Goal: Information Seeking & Learning: Learn about a topic

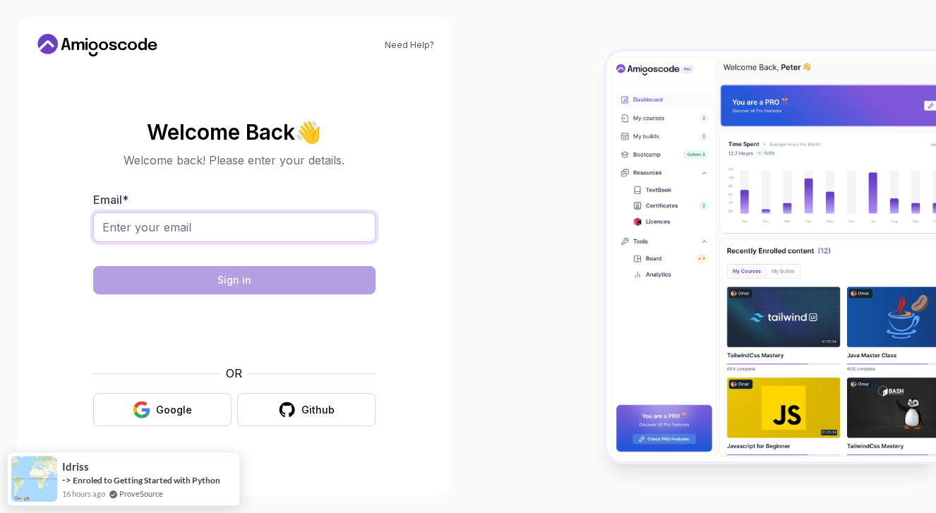
click at [192, 231] on input "Email *" at bounding box center [234, 227] width 282 height 30
type input "LTLI2000@yahoo.com"
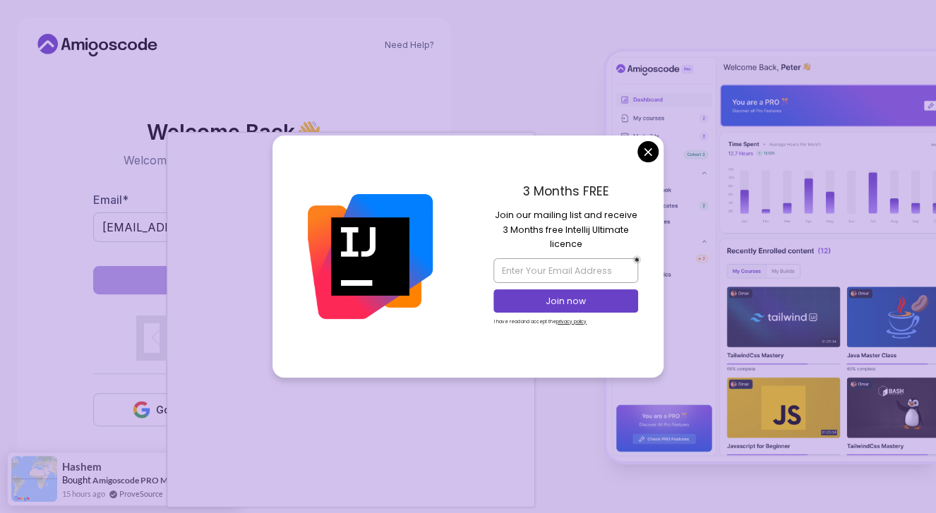
click at [643, 147] on body "Need Help? Welcome Back 👋 Welcome back! Please enter your details. Email * LTLI…" at bounding box center [468, 256] width 936 height 513
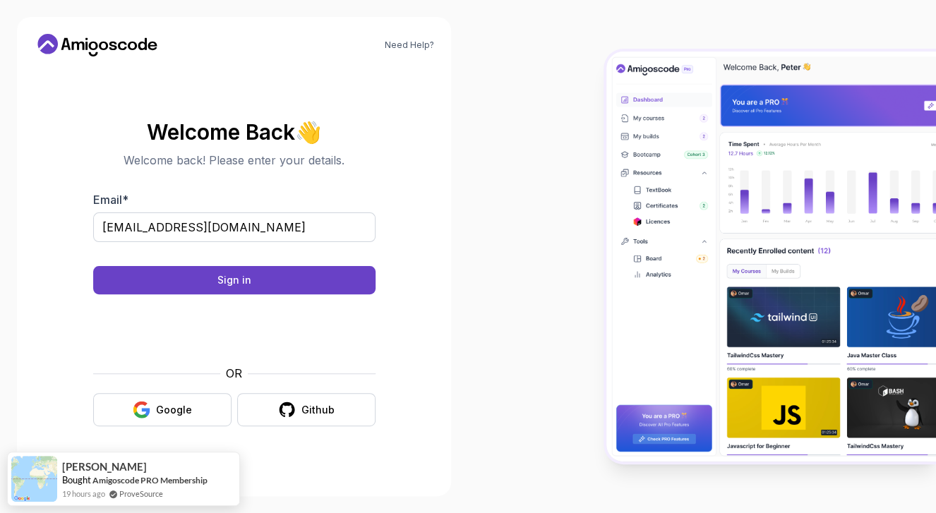
click at [464, 382] on div "Need Help? Welcome Back 👋 Welcome back! Please enter your details. Email * LTLI…" at bounding box center [234, 256] width 468 height 513
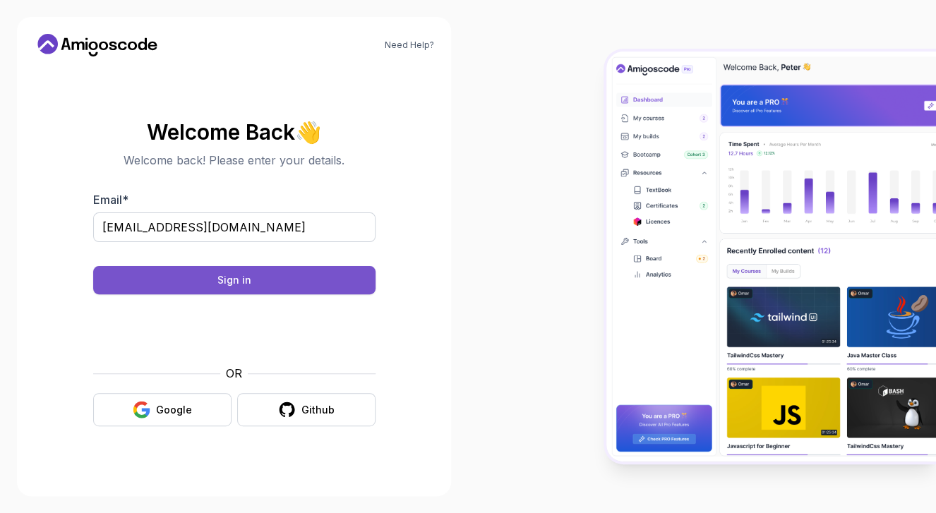
click at [206, 289] on button "Sign in" at bounding box center [234, 280] width 282 height 28
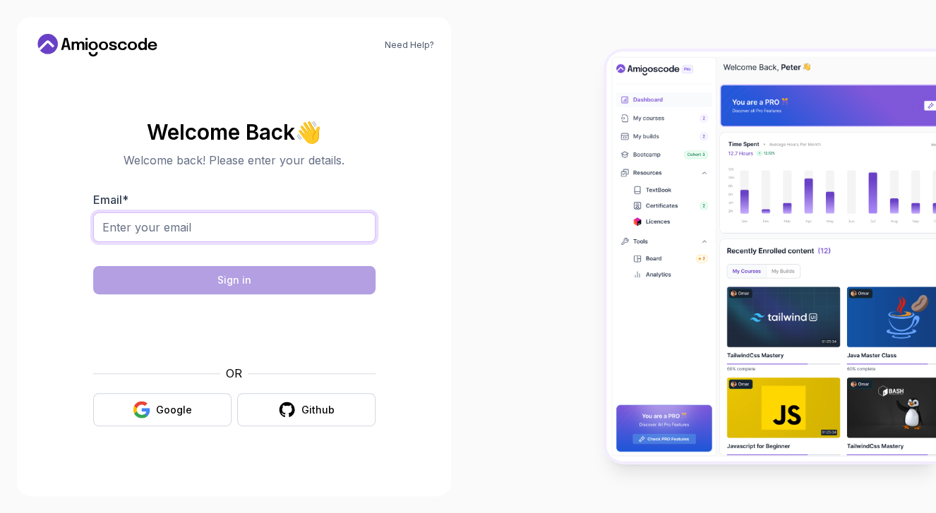
click at [159, 231] on input "Email *" at bounding box center [234, 227] width 282 height 30
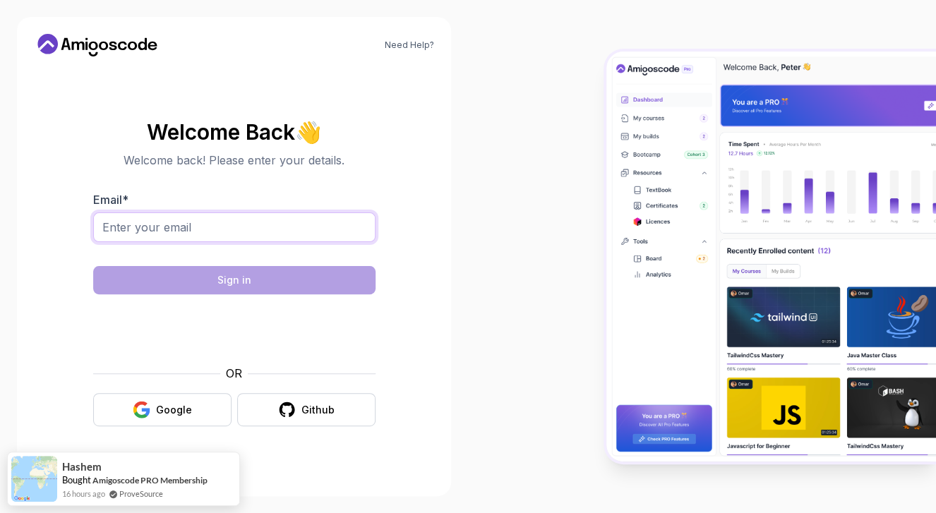
type input "[EMAIL_ADDRESS][DOMAIN_NAME]"
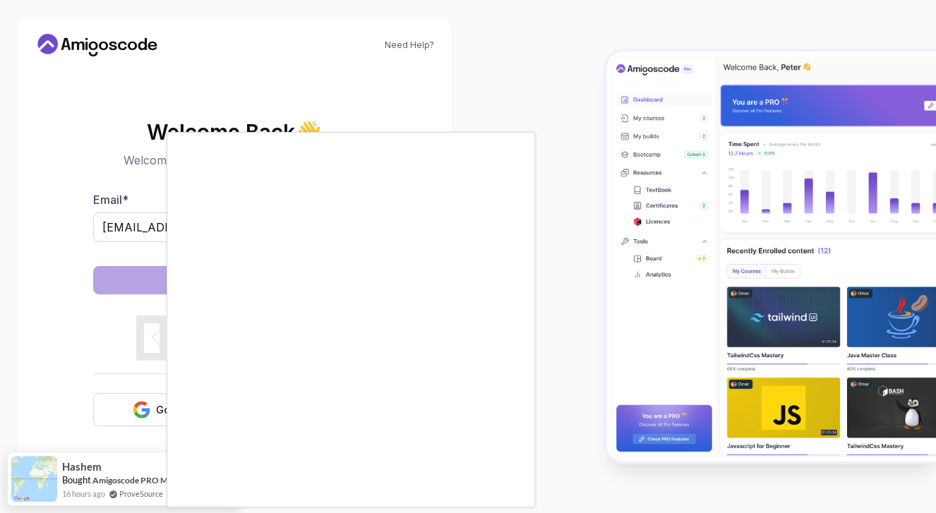
click at [649, 149] on body "Need Help? Welcome Back 👋 Welcome back! Please enter your details. Email * [EMA…" at bounding box center [468, 256] width 936 height 513
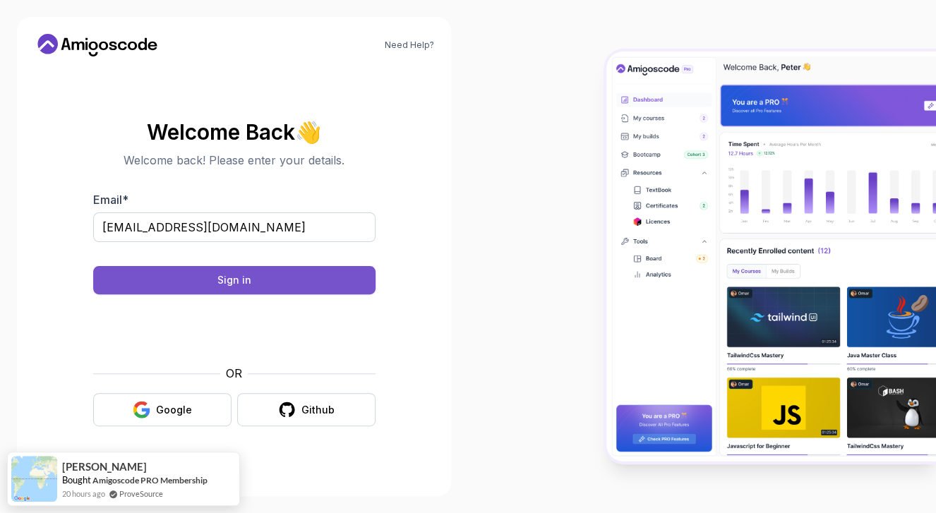
click at [238, 280] on div "Sign in" at bounding box center [234, 280] width 34 height 14
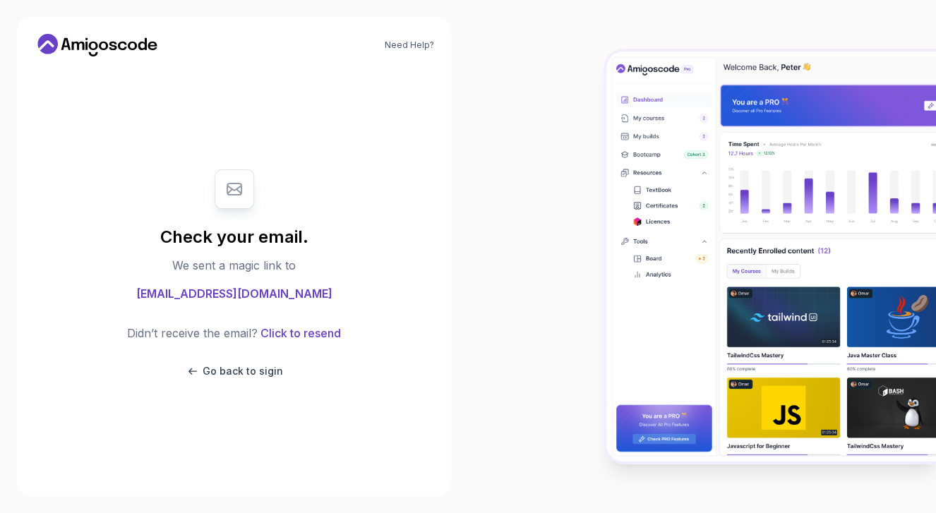
click at [538, 222] on div at bounding box center [702, 256] width 468 height 513
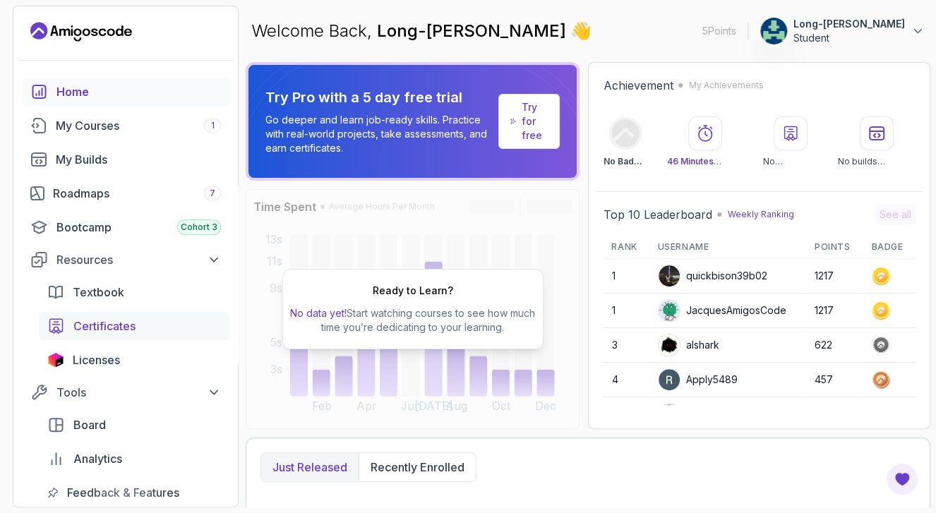
click at [110, 324] on span "Certificates" at bounding box center [104, 325] width 62 height 17
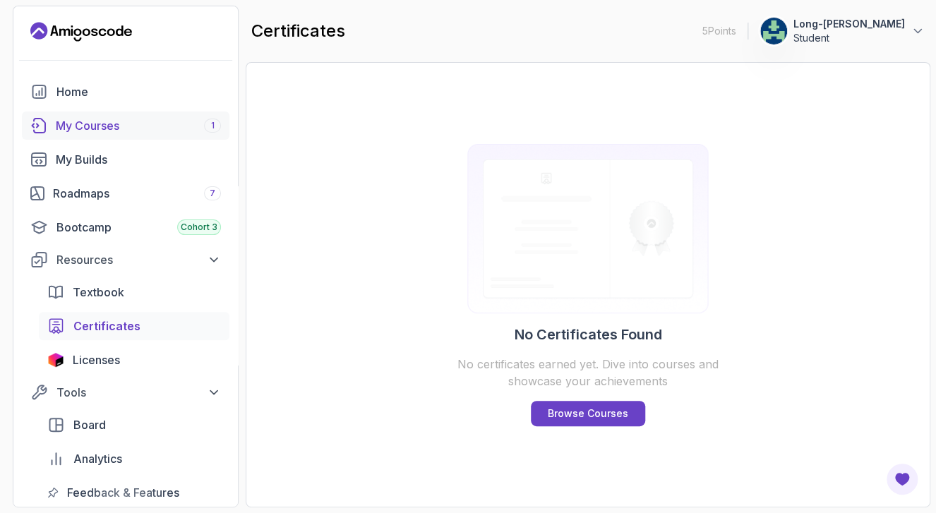
click at [71, 124] on div "My Courses 1" at bounding box center [138, 125] width 165 height 17
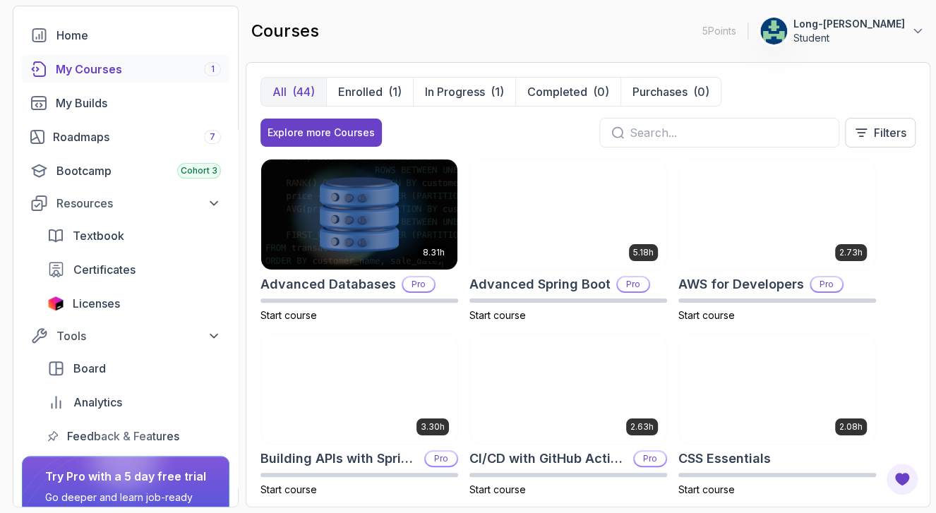
scroll to position [85, 0]
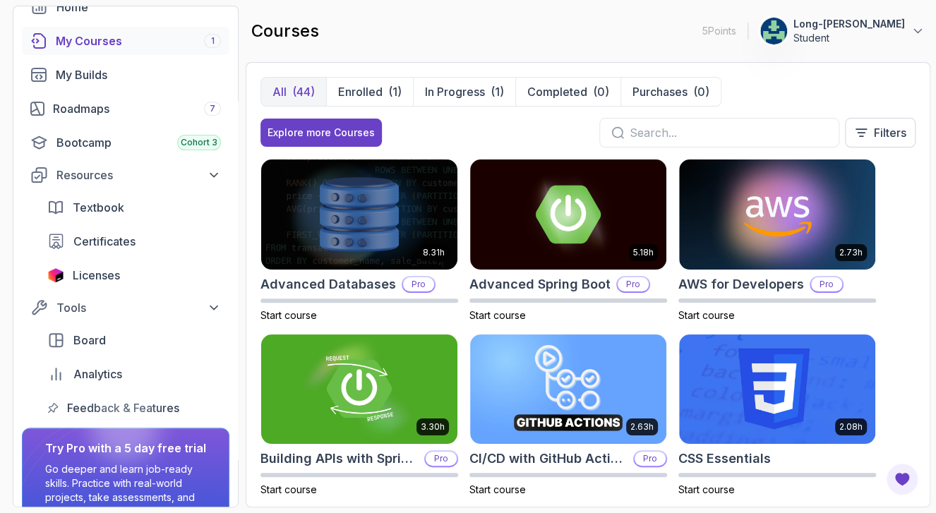
click at [465, 317] on div "8.31h Advanced Databases Pro Start course 5.18h Advanced Spring Boot Pro Start …" at bounding box center [587, 326] width 655 height 334
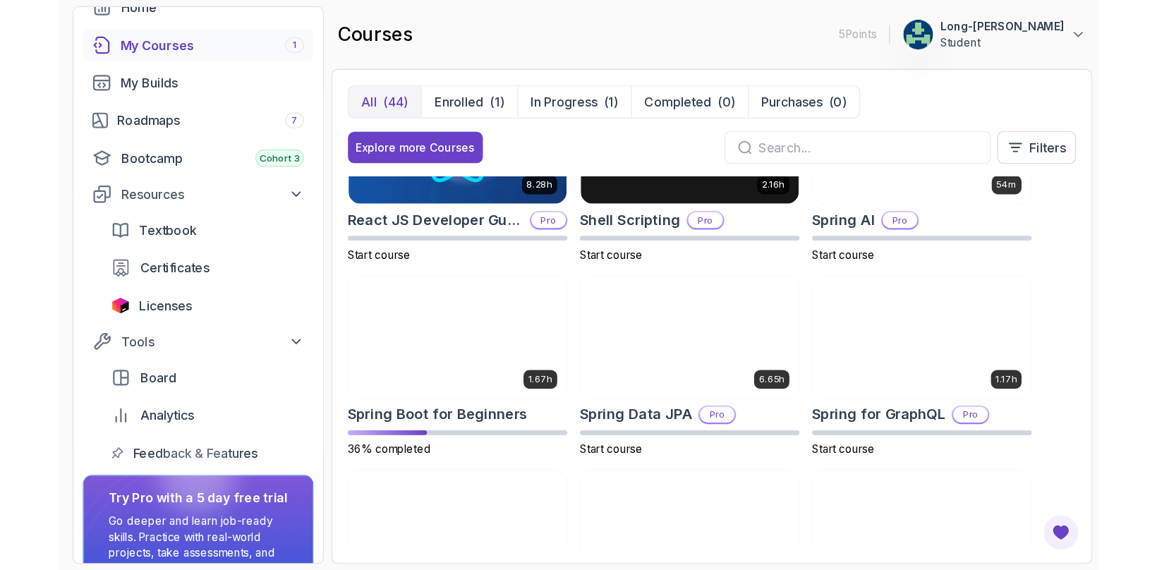
scroll to position [2004, 0]
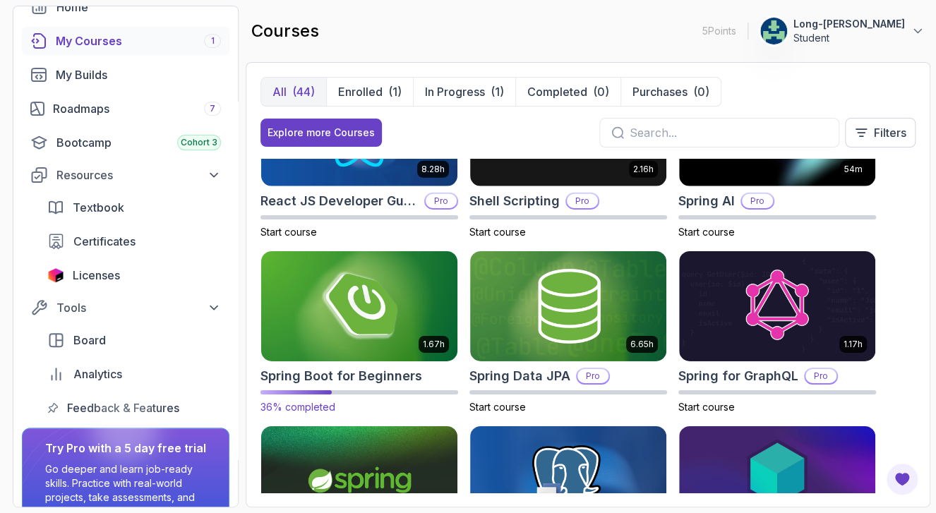
click at [347, 326] on img at bounding box center [359, 305] width 206 height 115
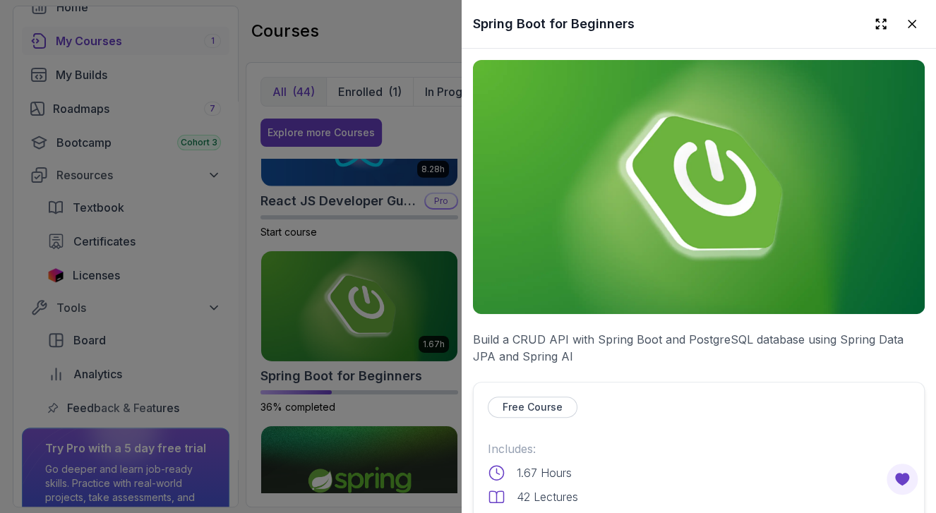
click at [532, 401] on p "Free Course" at bounding box center [532, 407] width 60 height 14
click at [804, 197] on img at bounding box center [699, 187] width 452 height 254
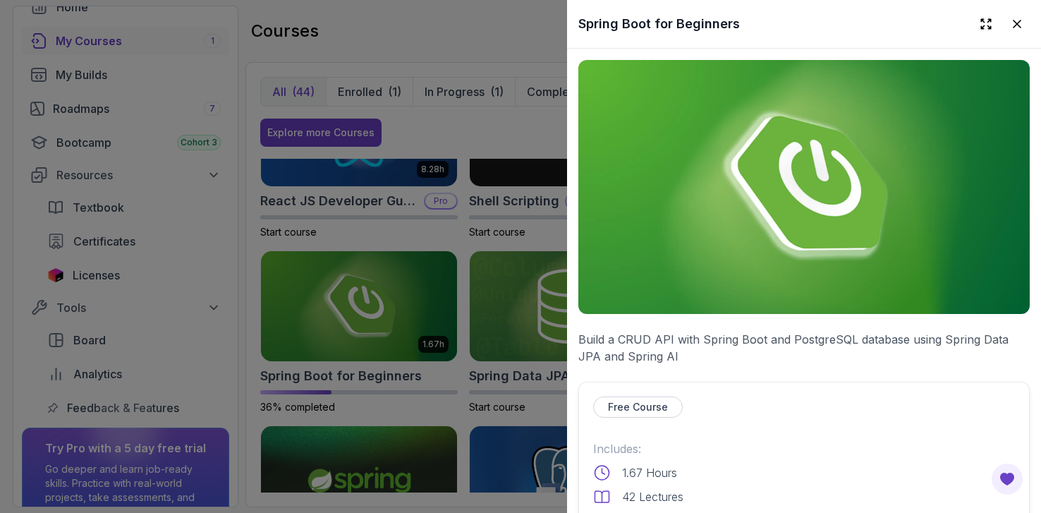
click at [711, 195] on img at bounding box center [805, 187] width 452 height 254
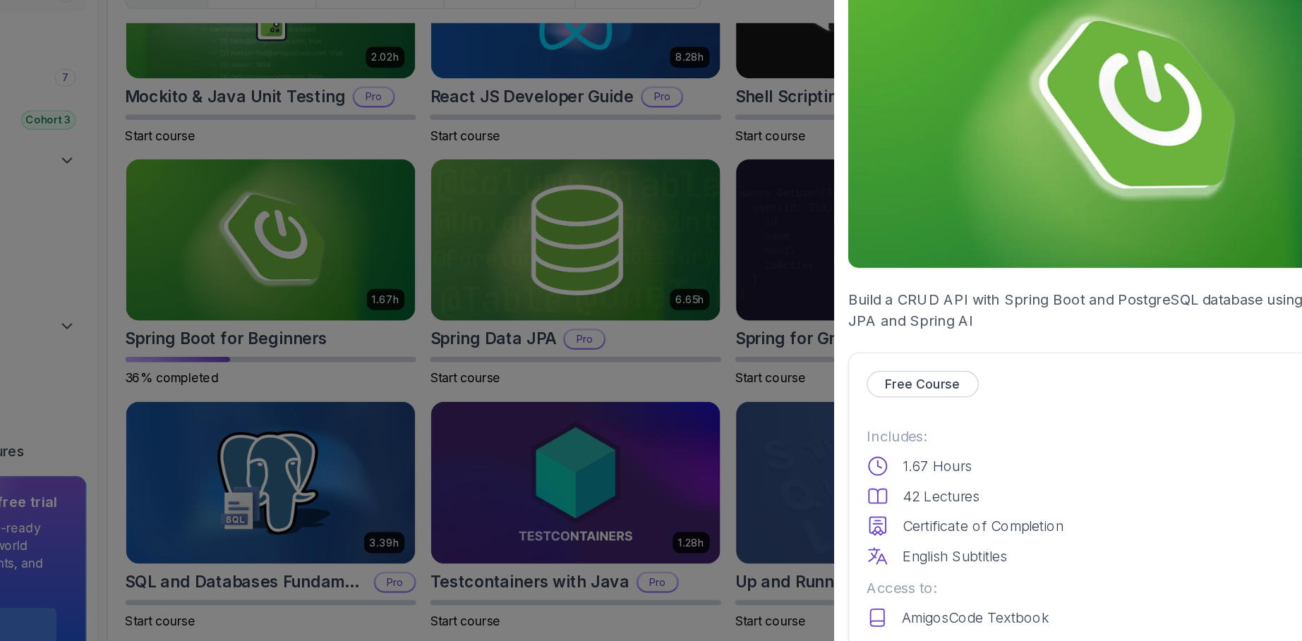
scroll to position [1642, 0]
click at [935, 512] on div "Includes: 1.67 Hours 42 Lectures Certificate of Completion English Subtitles Ac…" at bounding box center [1065, 546] width 422 height 212
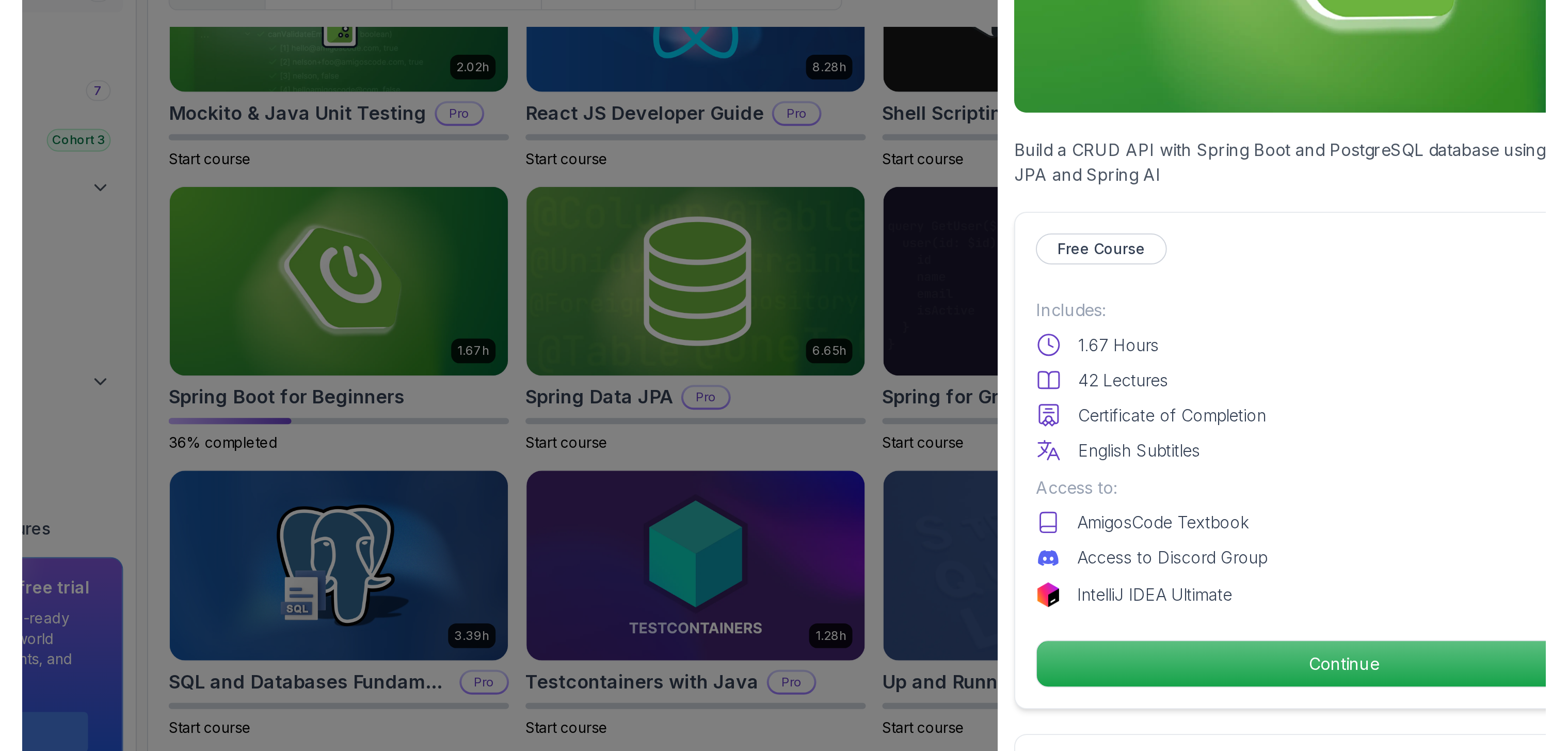
scroll to position [103, 0]
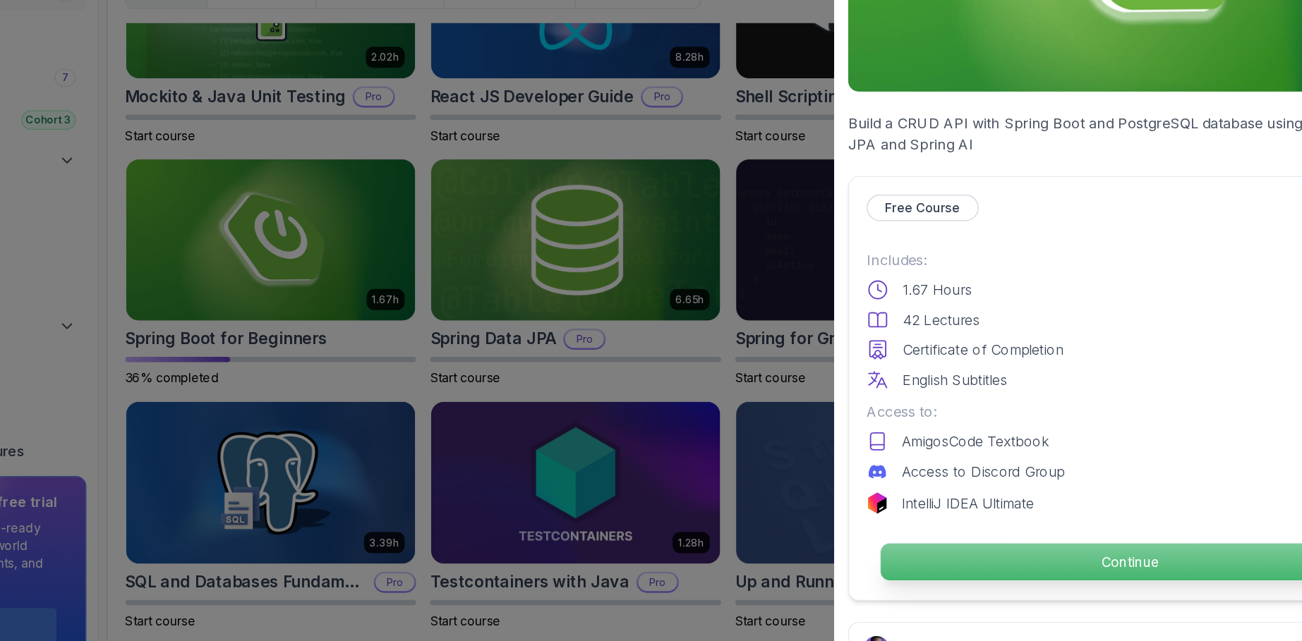
click at [935, 512] on p "Continue" at bounding box center [1064, 550] width 399 height 30
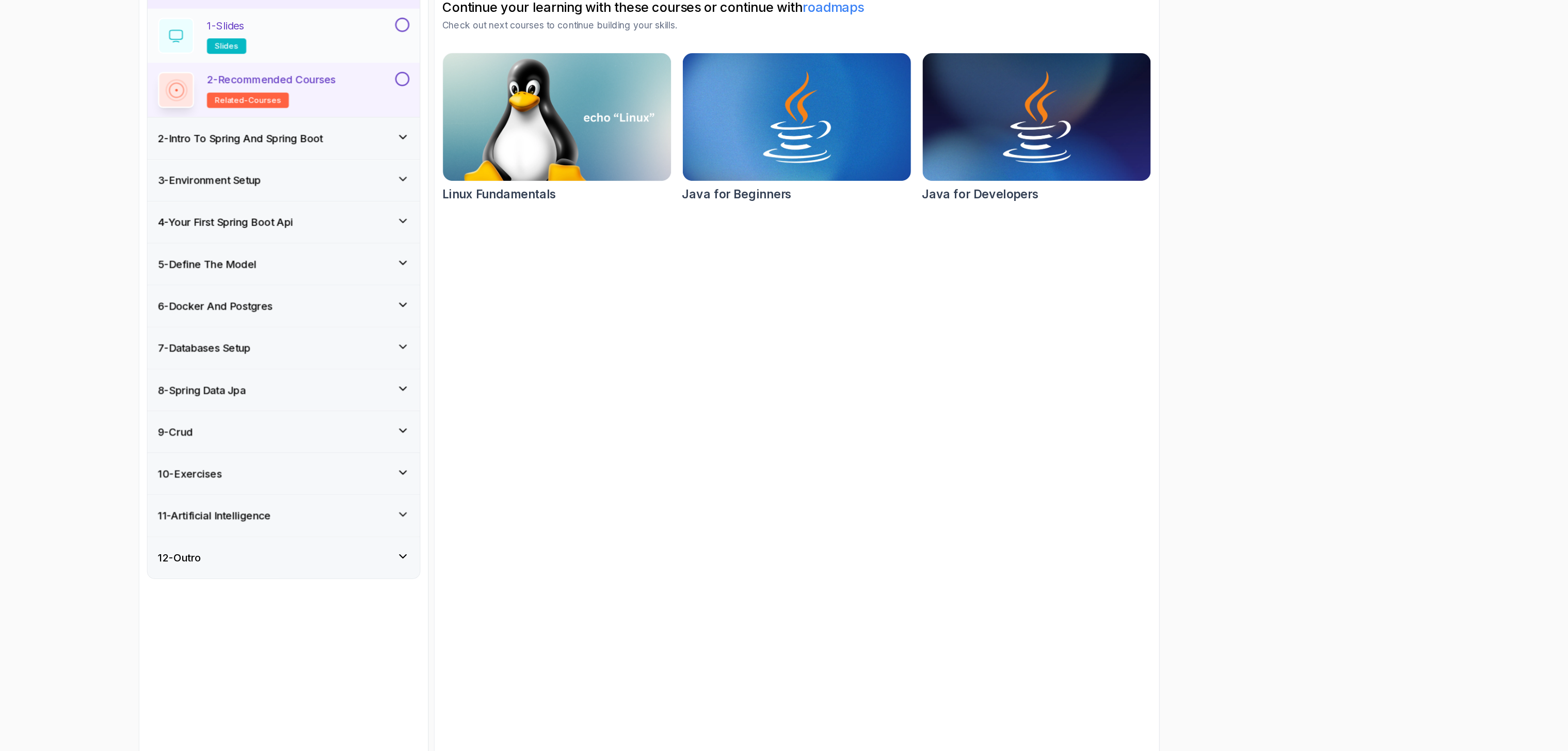
drag, startPoint x: 887, startPoint y: 75, endPoint x: 473, endPoint y: 152, distance: 421.1
click at [473, 152] on div "1 - Slides slides" at bounding box center [484, 145] width 188 height 29
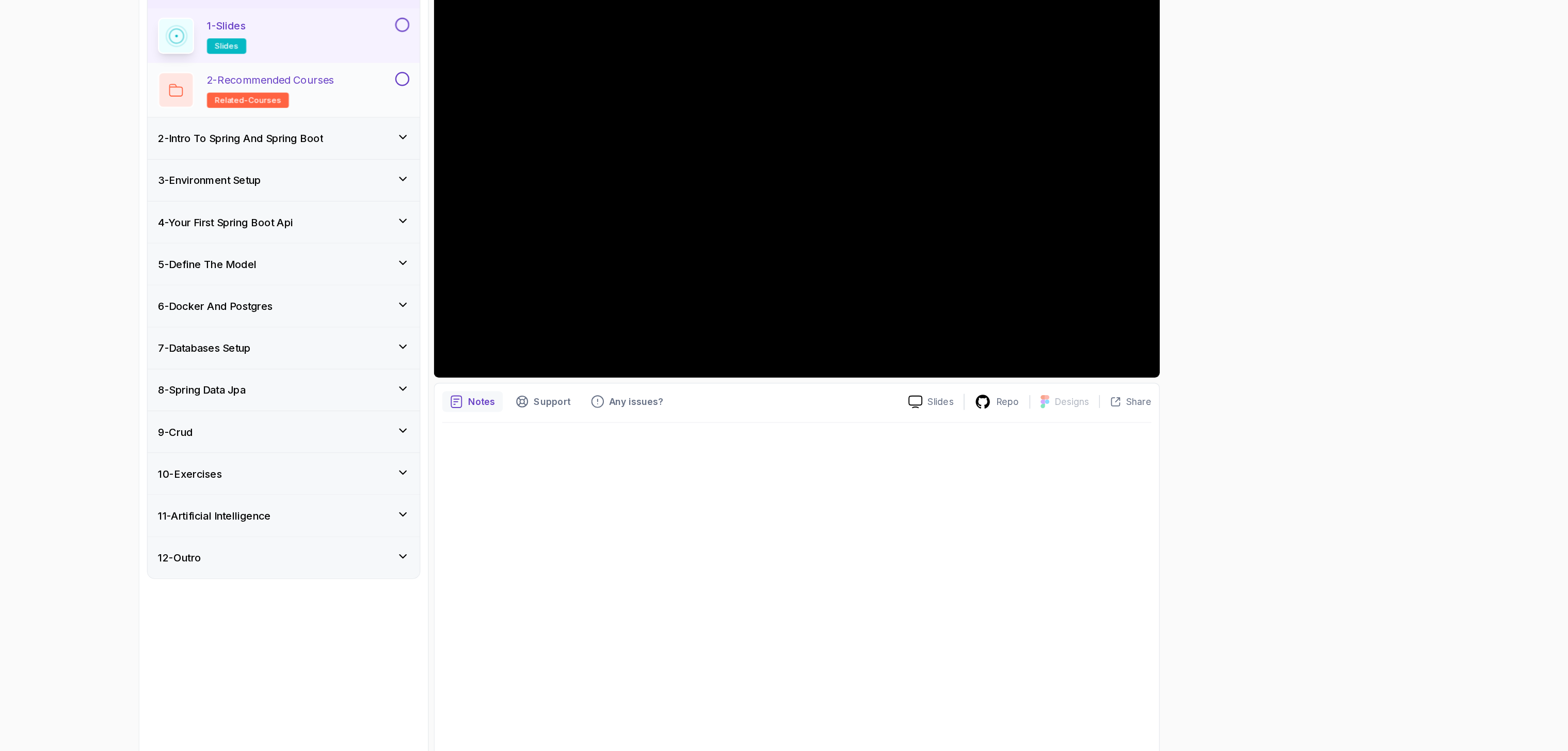
click at [585, 179] on button at bounding box center [587, 180] width 12 height 12
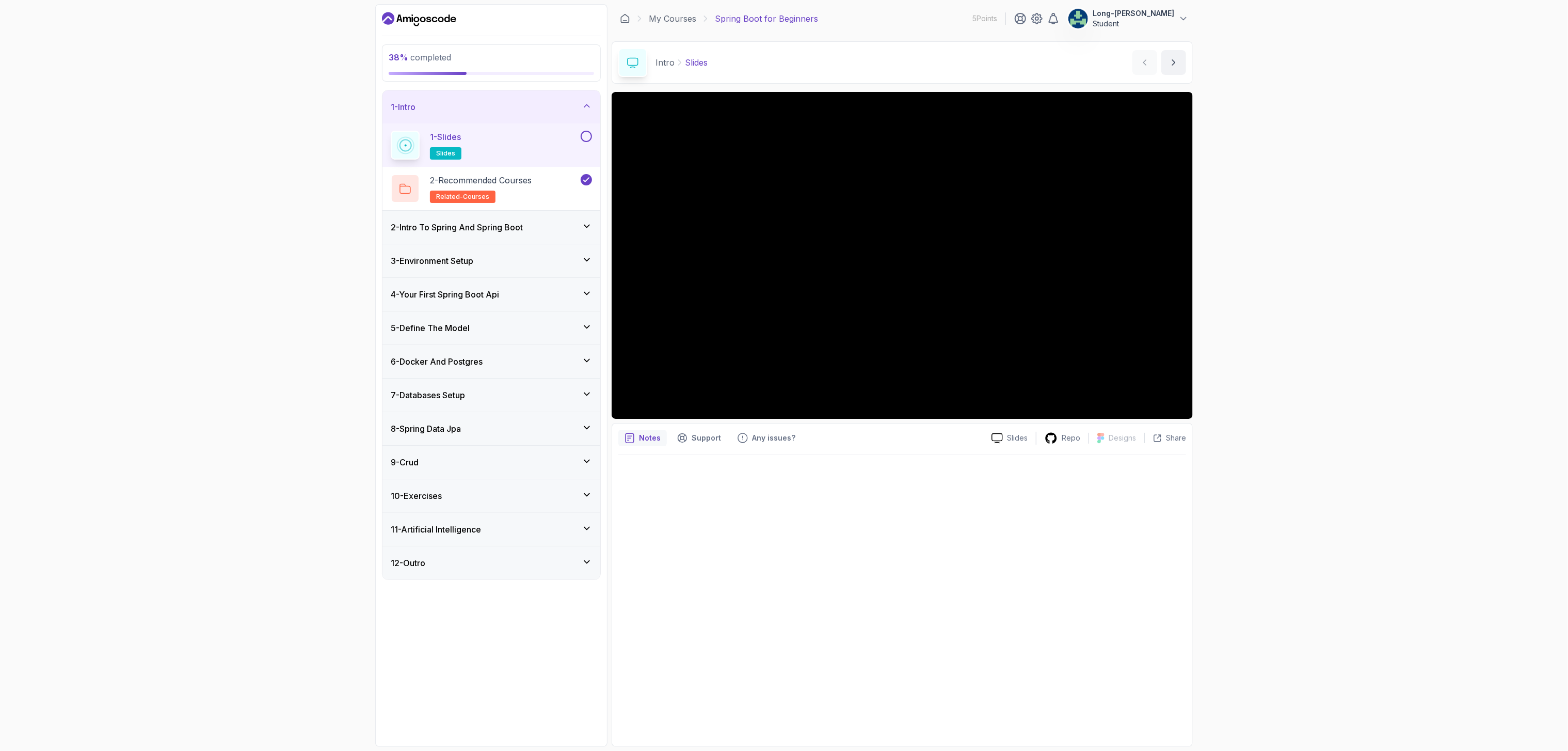
click at [518, 229] on h3 "2 - Intro To Spring And Spring Boot" at bounding box center [457, 227] width 132 height 12
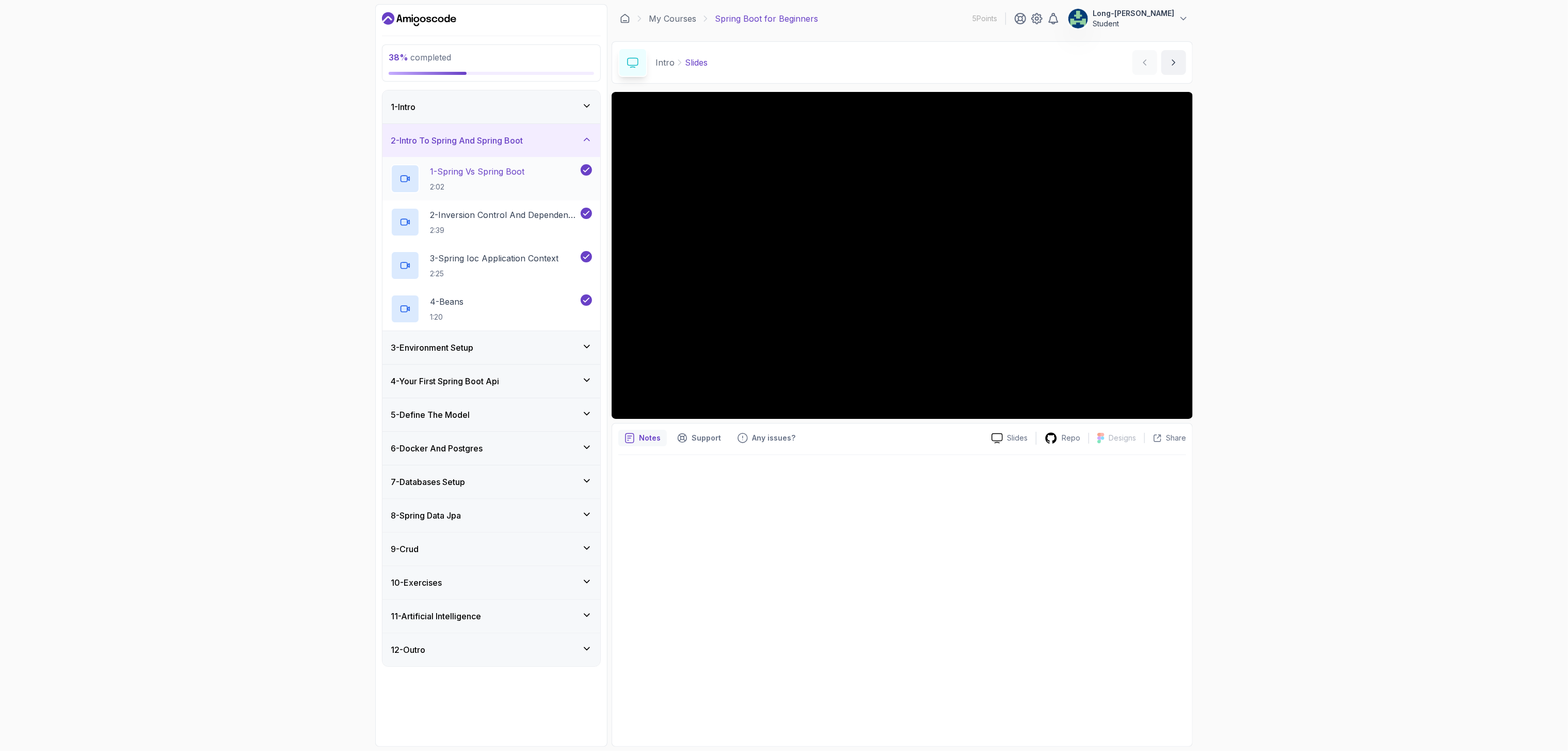
click at [517, 177] on p "1 - Spring Vs Spring Boot" at bounding box center [477, 171] width 94 height 12
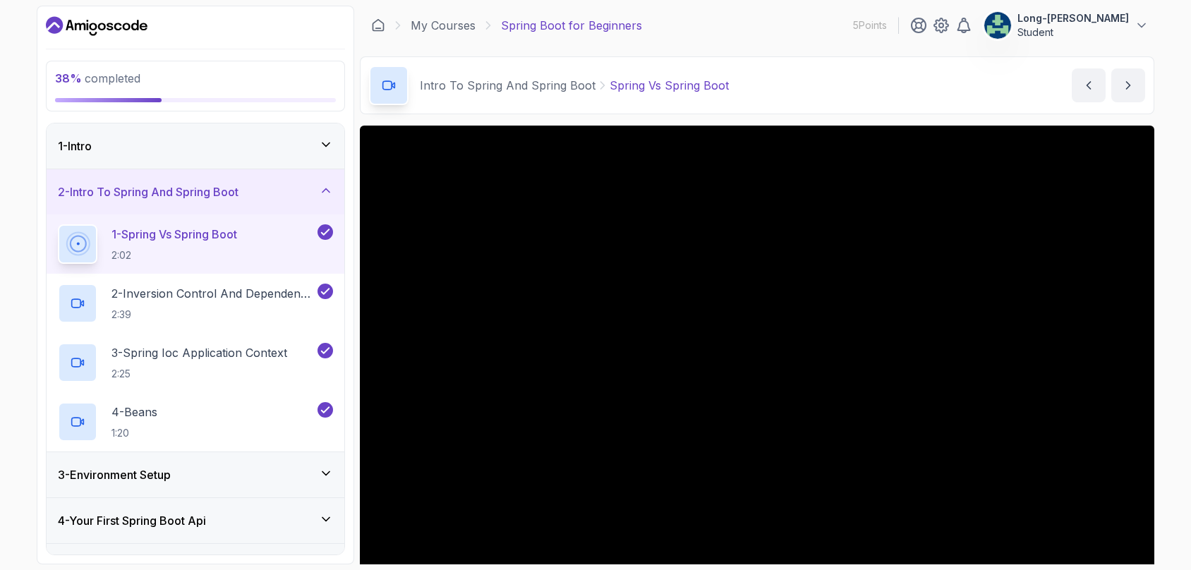
drag, startPoint x: 2049, startPoint y: 1, endPoint x: 785, endPoint y: 65, distance: 1265.9
click at [785, 65] on div "Intro To Spring And Spring Boot Spring Vs Spring Boot Spring Vs Spring Boot by …" at bounding box center [757, 85] width 794 height 58
click at [769, 68] on div "Intro To Spring And Spring Boot Spring Vs Spring Boot Spring Vs Spring Boot by …" at bounding box center [757, 85] width 794 height 58
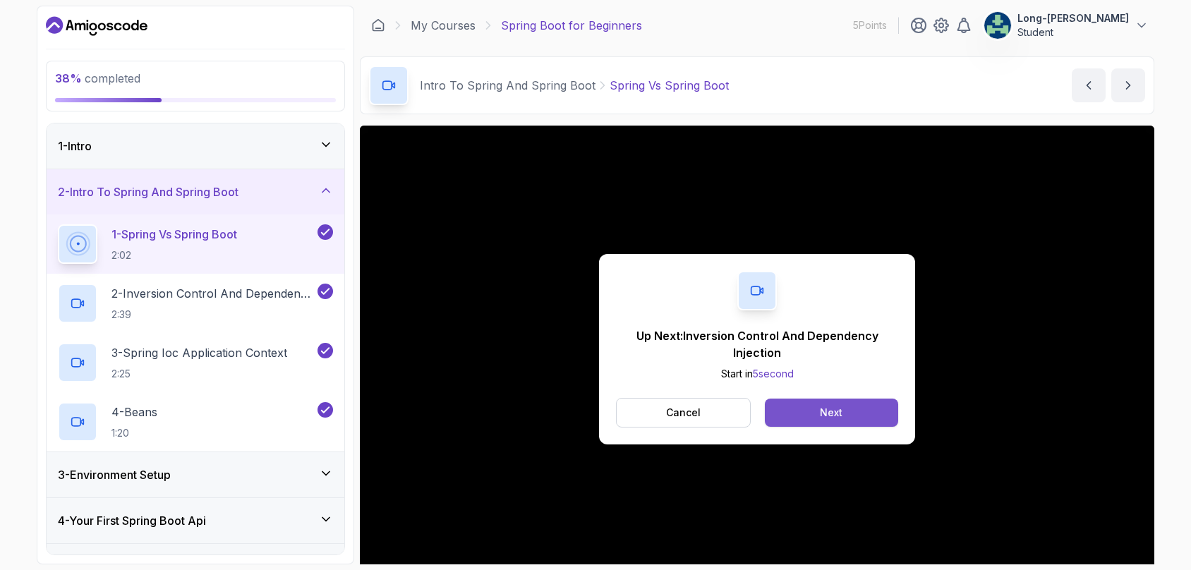
click at [811, 416] on button "Next" at bounding box center [831, 413] width 133 height 28
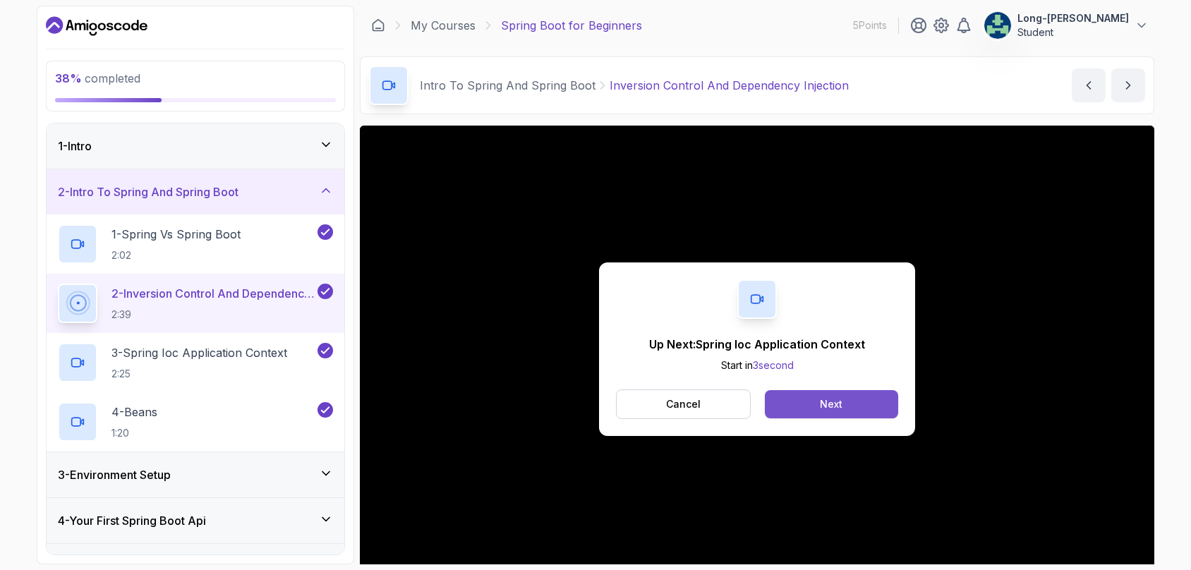
click at [837, 405] on div "Next" at bounding box center [831, 404] width 23 height 14
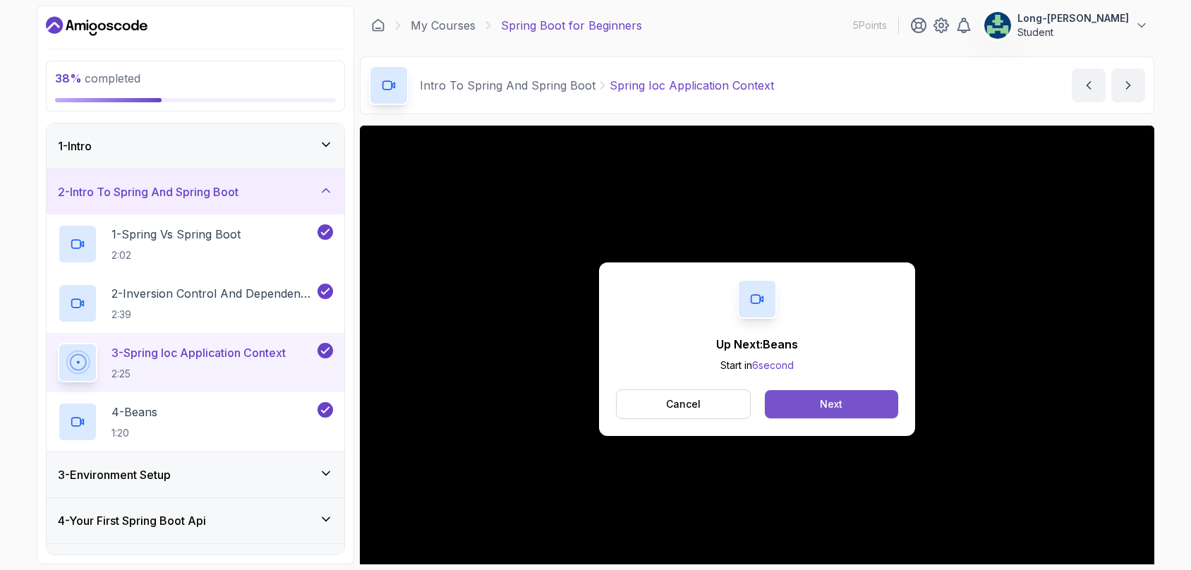
click at [849, 402] on button "Next" at bounding box center [831, 404] width 133 height 28
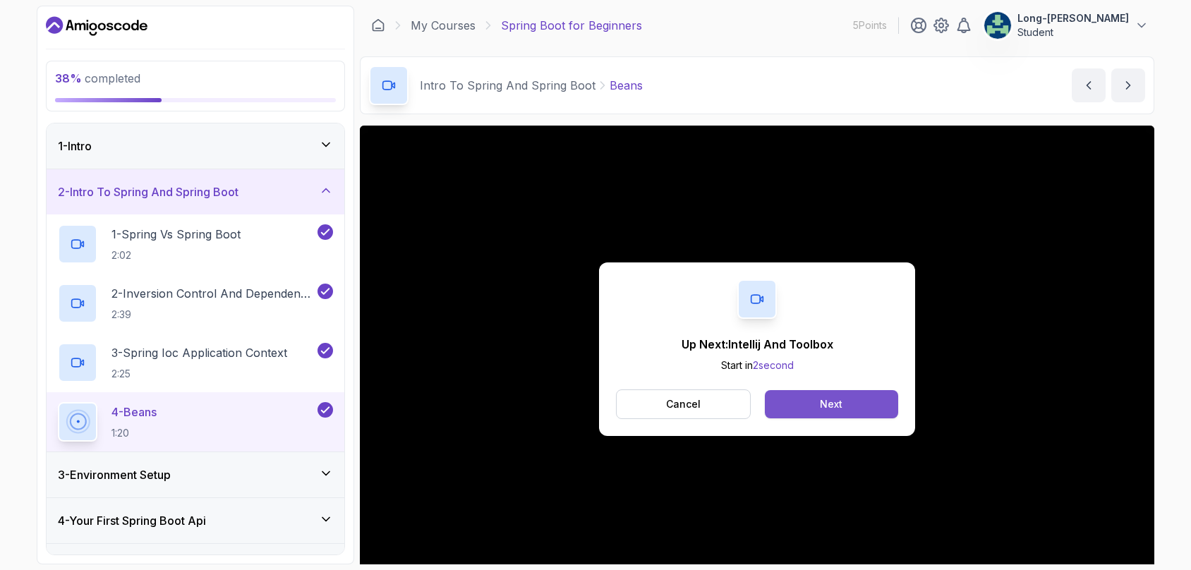
click at [821, 404] on div "Next" at bounding box center [831, 404] width 23 height 14
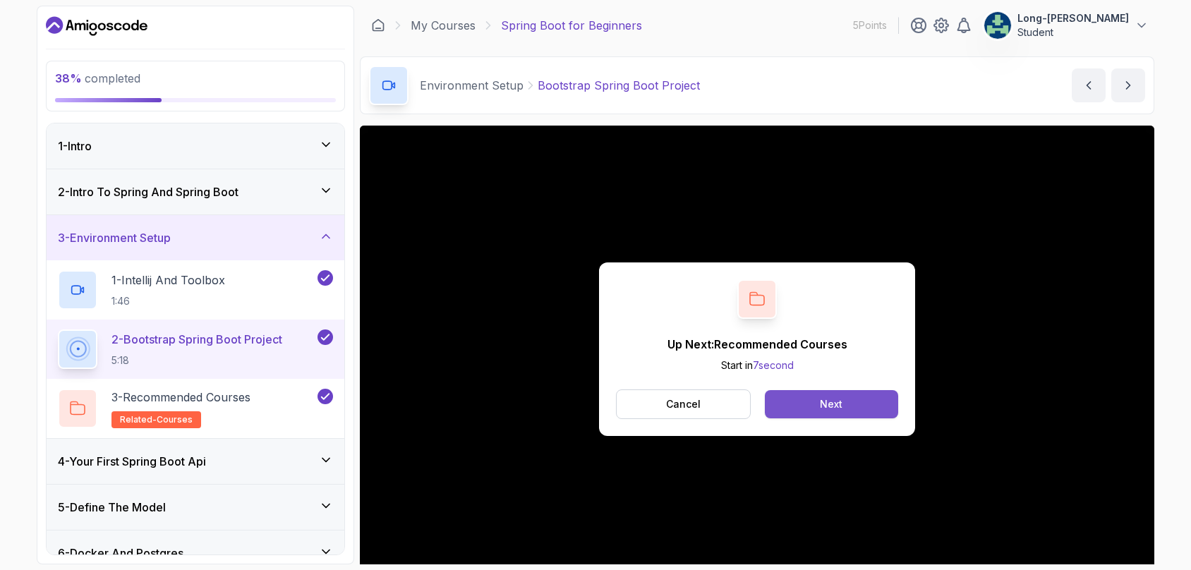
click at [856, 405] on button "Next" at bounding box center [831, 404] width 133 height 28
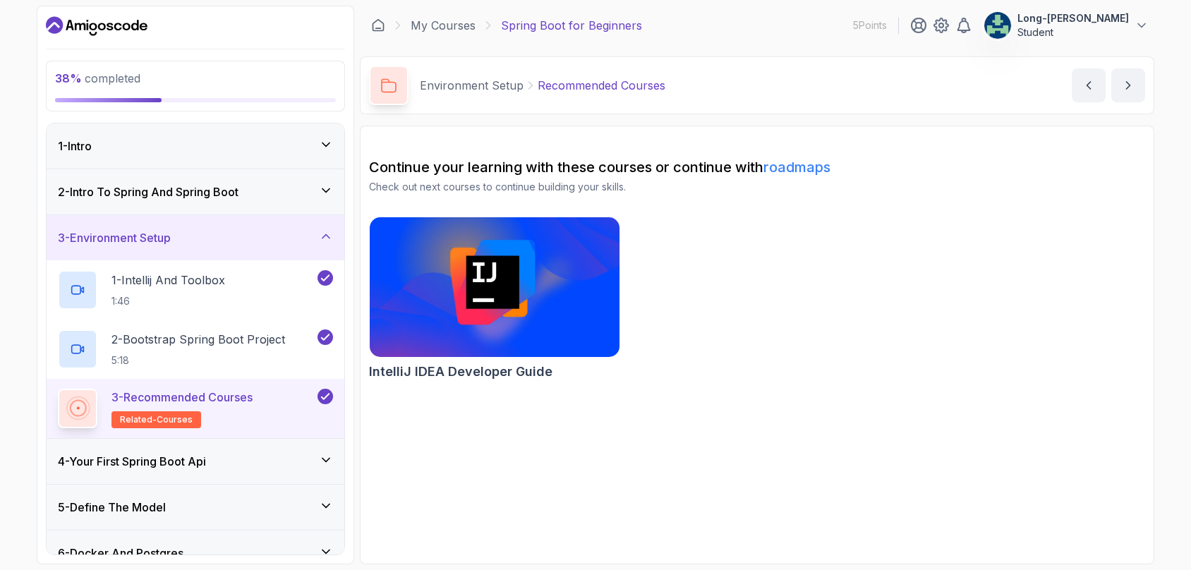
click at [797, 166] on link "roadmaps" at bounding box center [796, 167] width 67 height 17
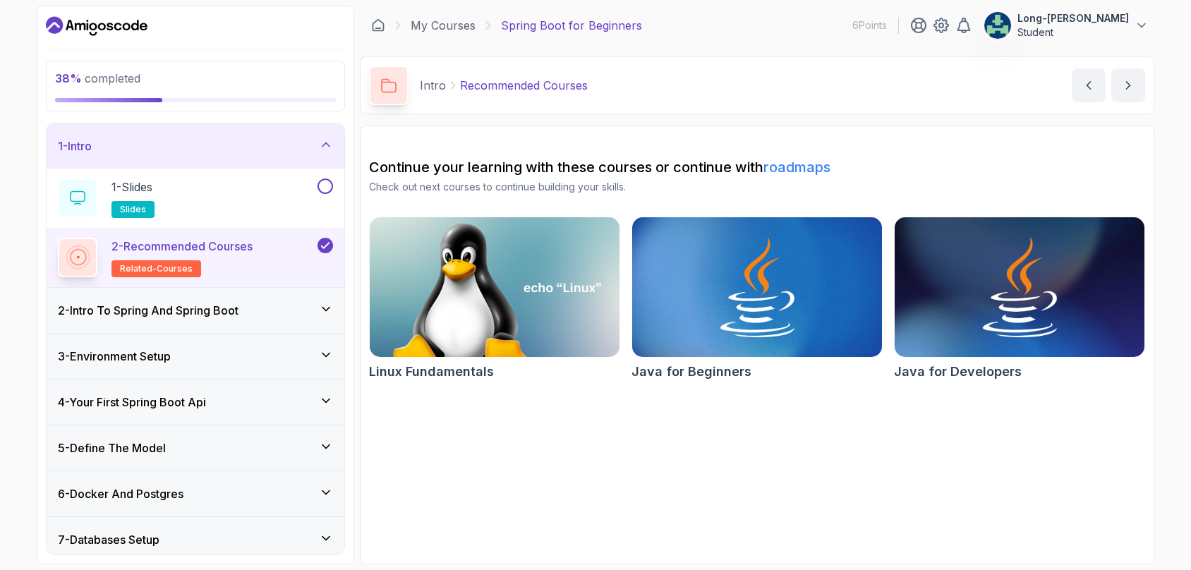
click at [327, 306] on icon at bounding box center [326, 309] width 14 height 14
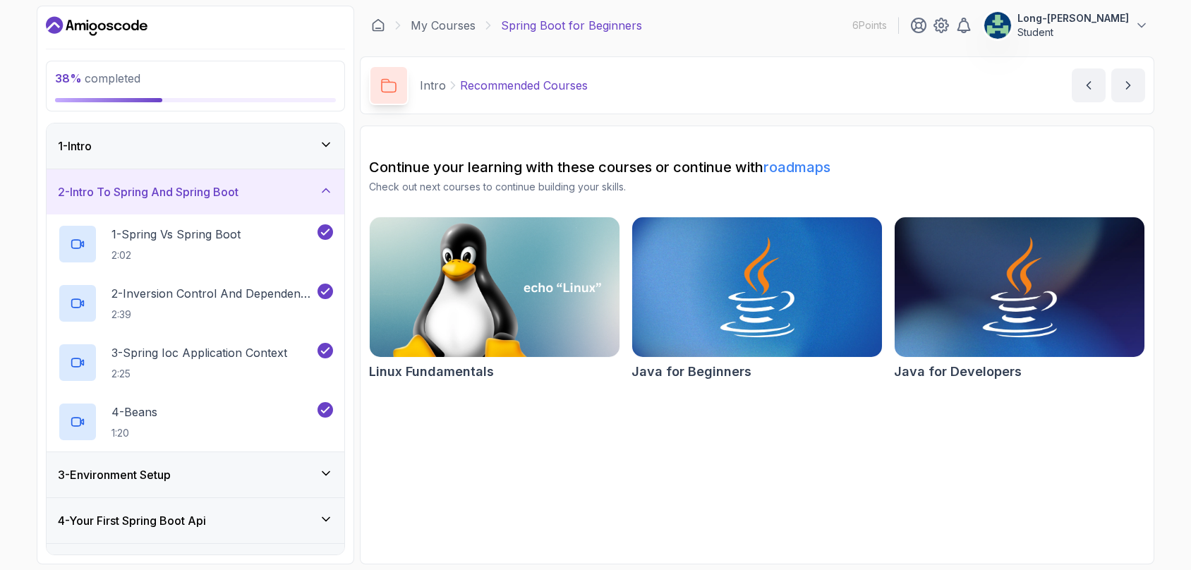
click at [330, 473] on icon at bounding box center [326, 473] width 14 height 14
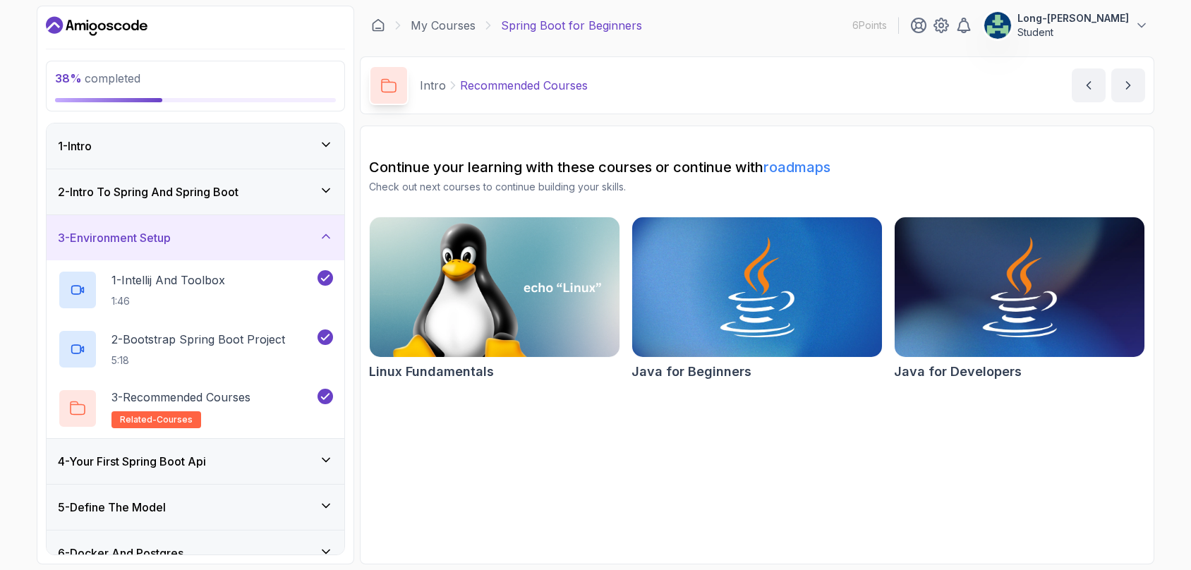
click at [326, 459] on icon at bounding box center [326, 460] width 14 height 14
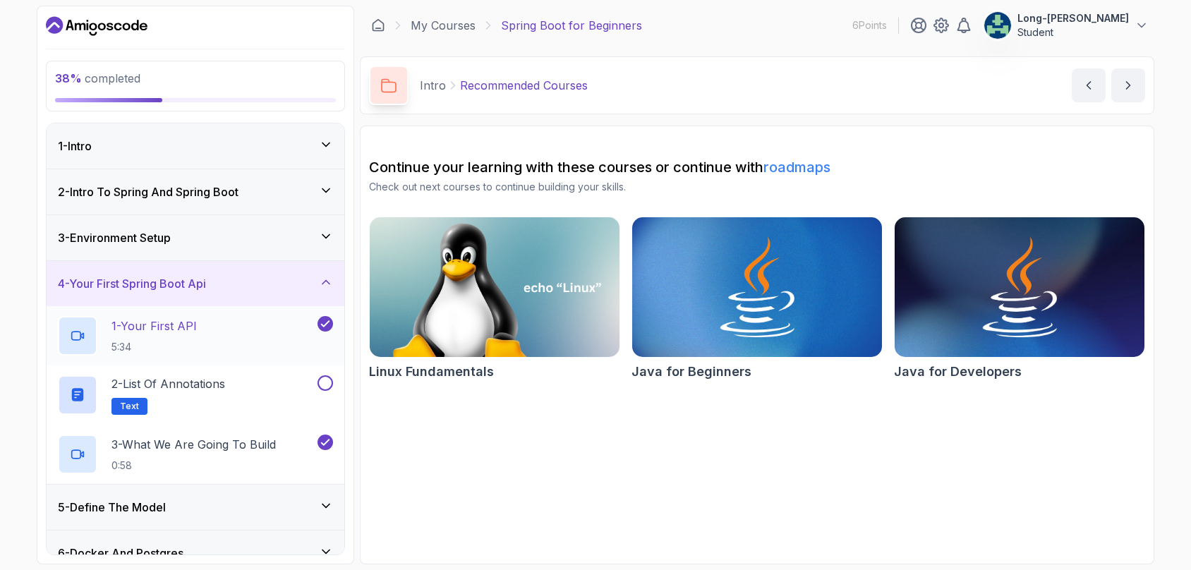
click at [160, 324] on p "1 - Your First API" at bounding box center [153, 325] width 85 height 17
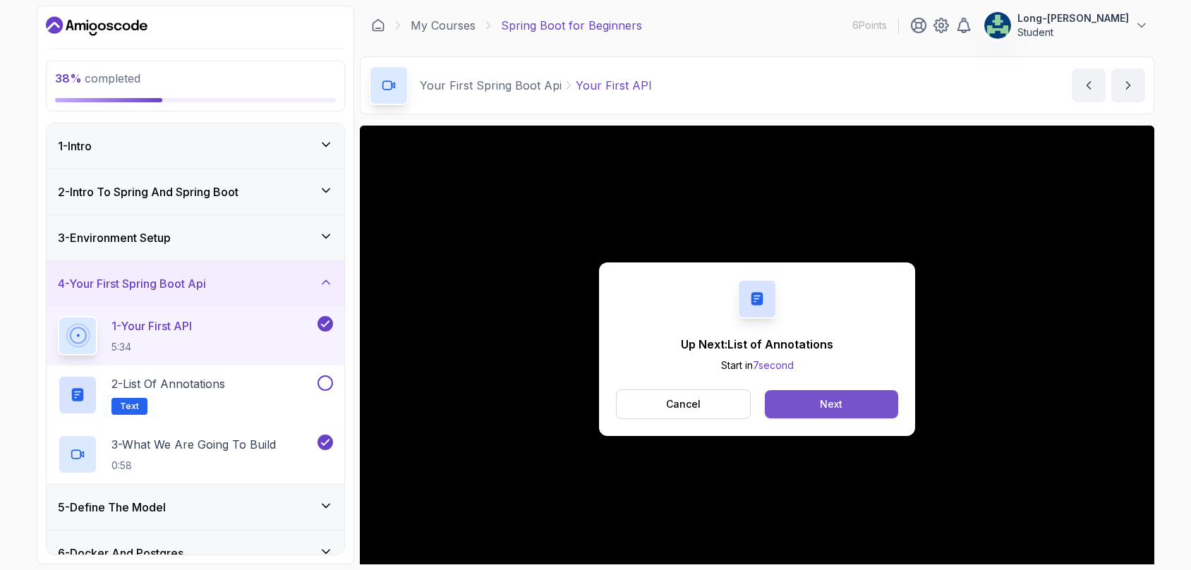
click at [857, 401] on button "Next" at bounding box center [831, 404] width 133 height 28
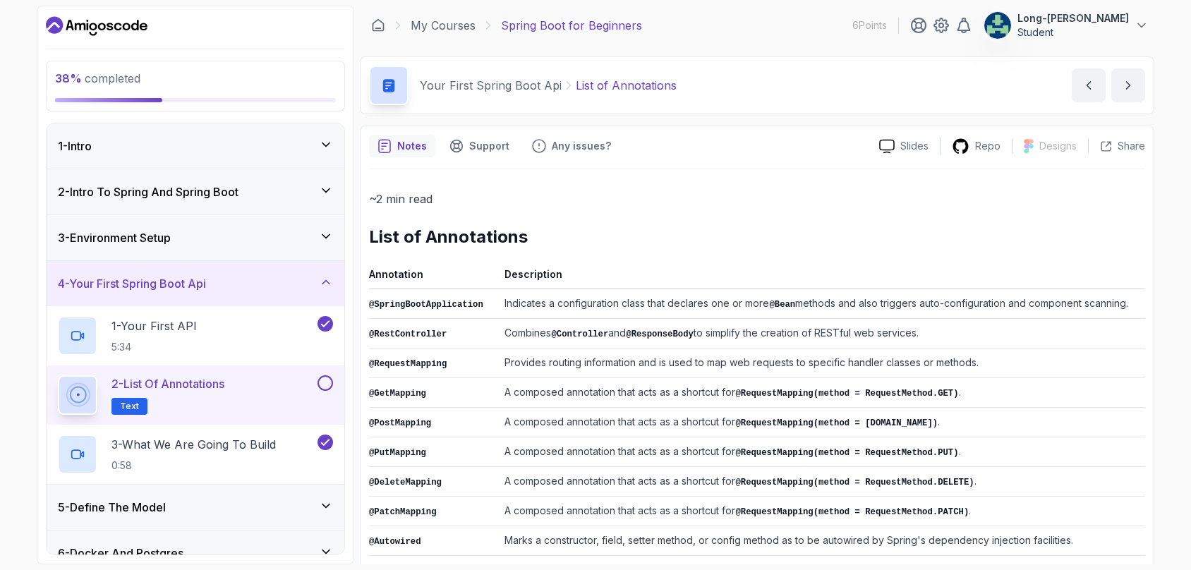
click at [569, 247] on h2 "List of Annotations" at bounding box center [757, 237] width 776 height 23
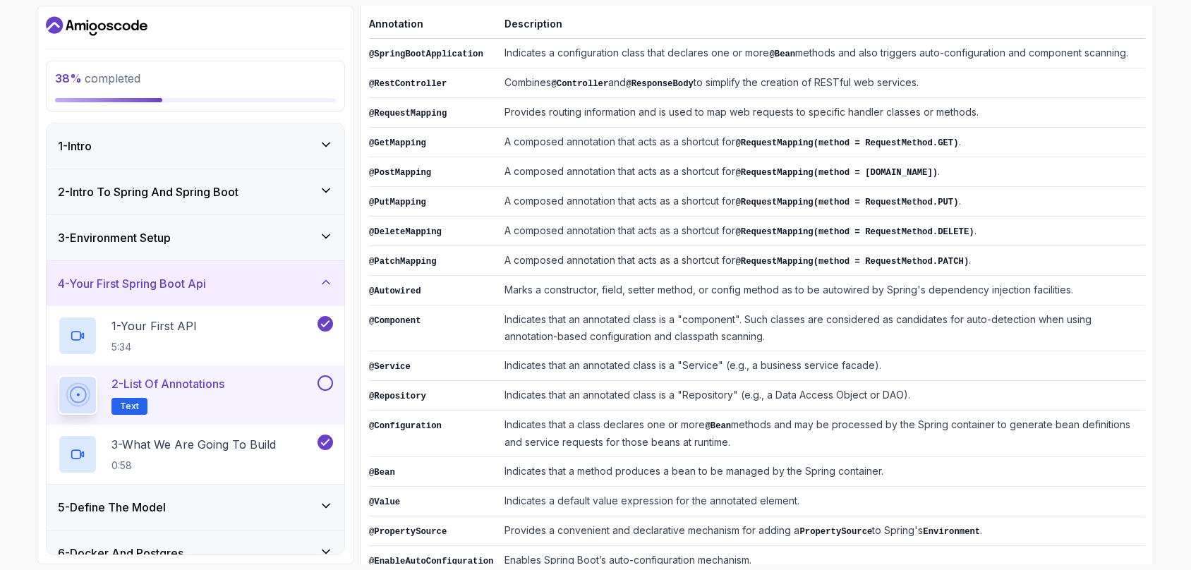
scroll to position [277, 0]
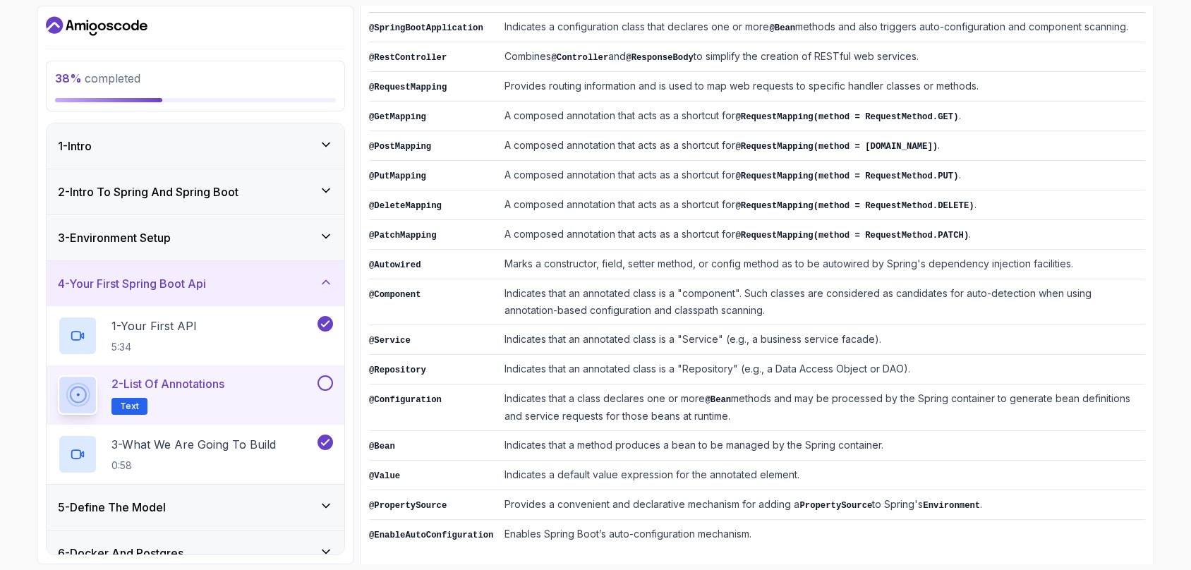
click at [969, 92] on td "Provides routing information and is used to map web requests to specific handle…" at bounding box center [822, 87] width 646 height 30
click at [329, 381] on button at bounding box center [325, 383] width 16 height 16
click at [329, 381] on icon at bounding box center [325, 383] width 13 height 14
click at [322, 382] on button at bounding box center [325, 383] width 16 height 16
click at [250, 444] on p "3 - What We Are Going To Build" at bounding box center [193, 444] width 164 height 17
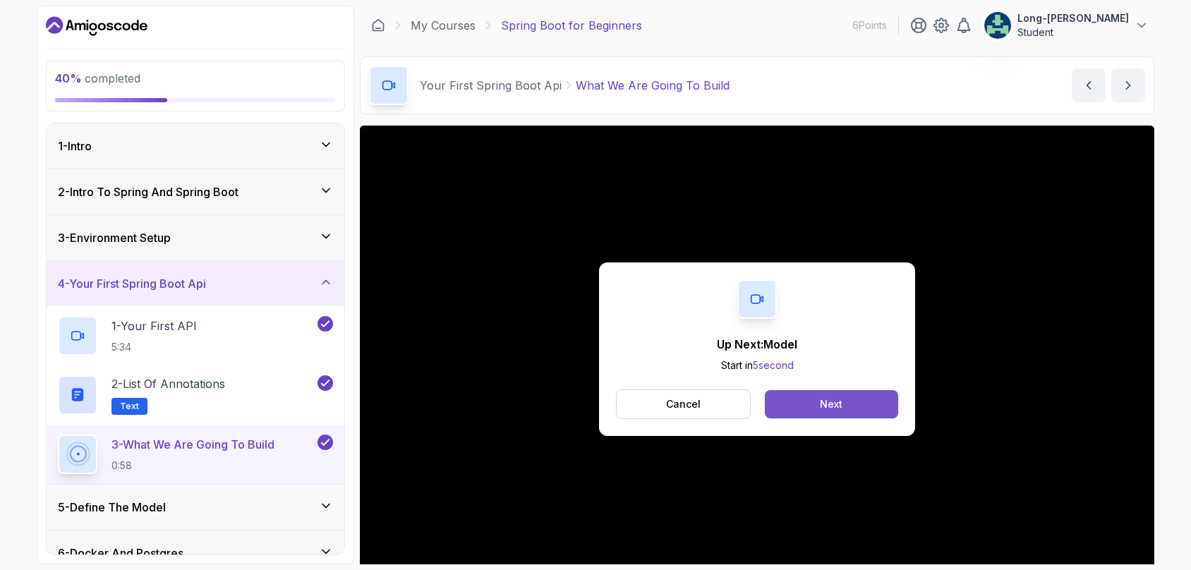
click at [832, 399] on div "Next" at bounding box center [831, 404] width 23 height 14
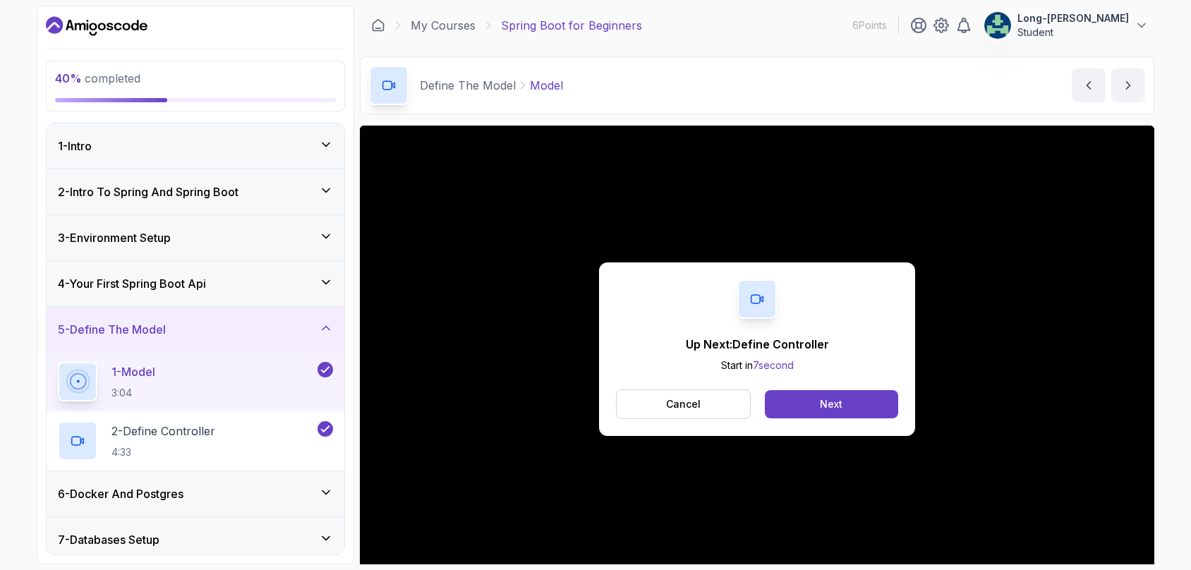
click at [832, 399] on div "Next" at bounding box center [831, 404] width 23 height 14
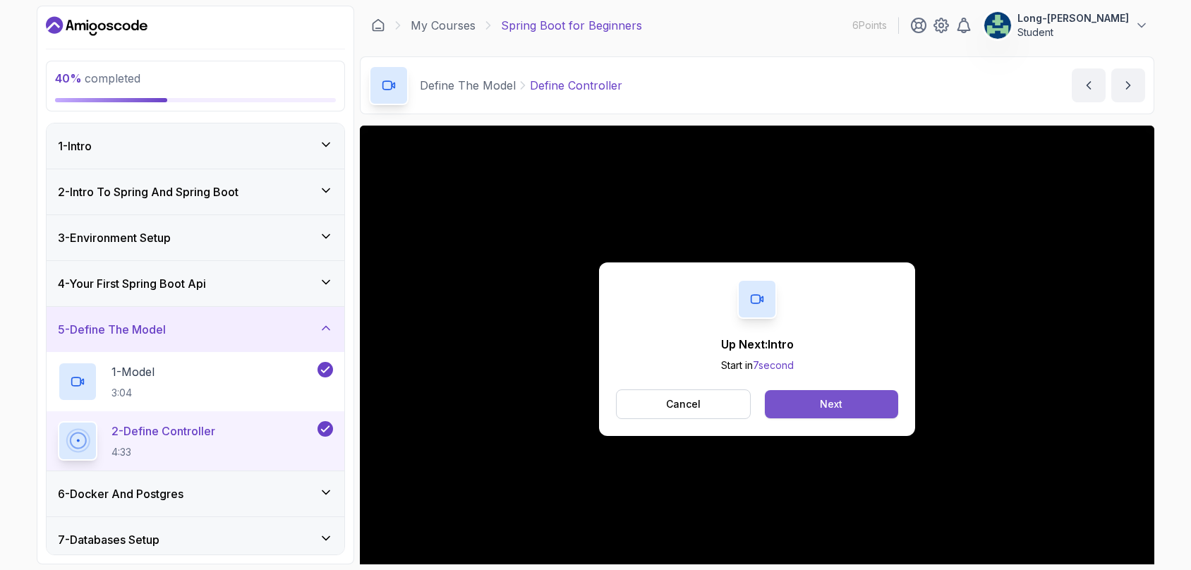
click at [845, 401] on button "Next" at bounding box center [831, 404] width 133 height 28
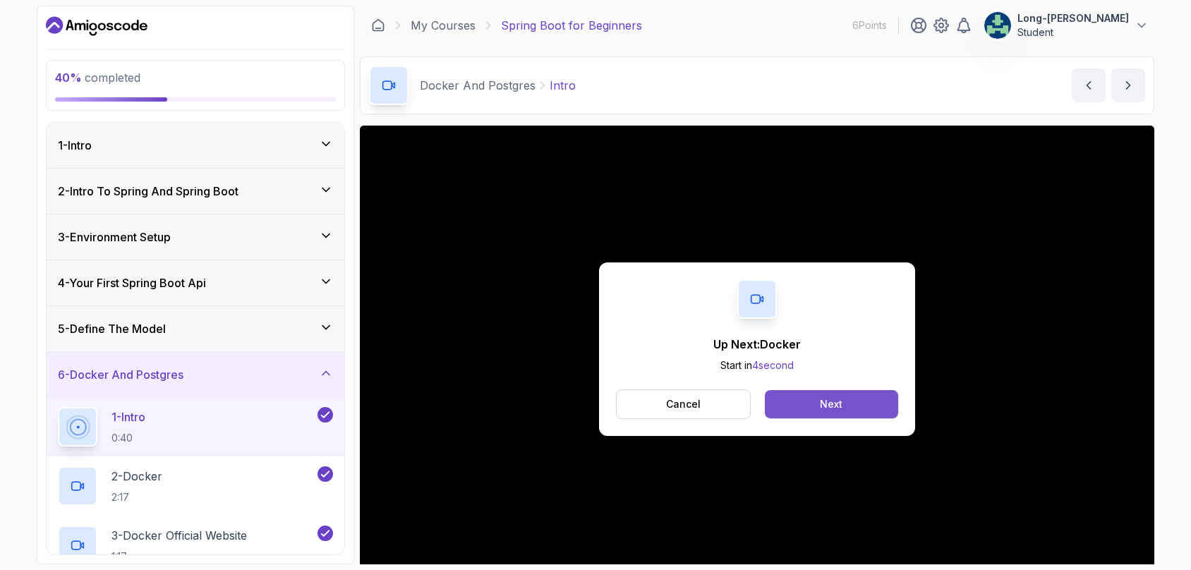
click at [821, 404] on div "Next" at bounding box center [831, 404] width 23 height 14
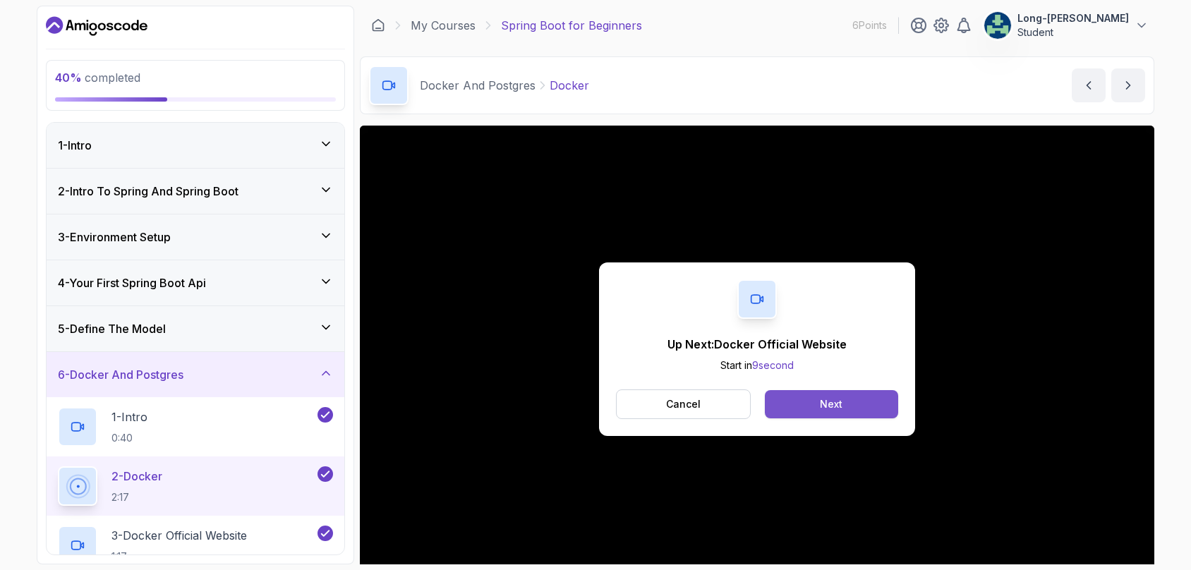
click at [839, 401] on div "Next" at bounding box center [831, 404] width 23 height 14
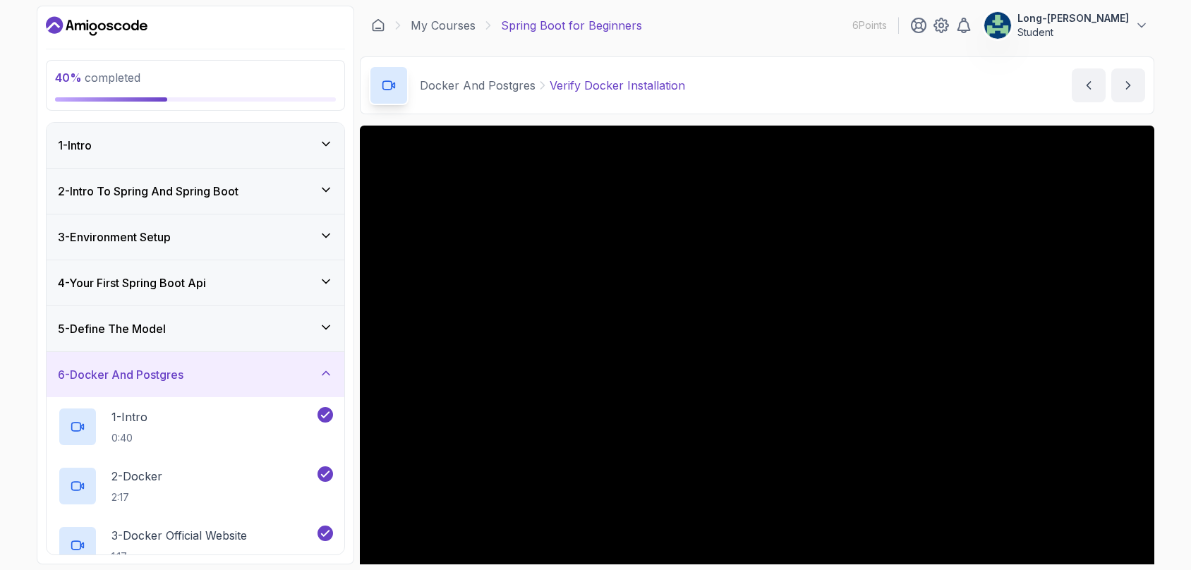
click at [1168, 195] on div "40 % completed 1 - Intro 2 - Intro To Spring And Spring Boot 3 - Environment Se…" at bounding box center [595, 285] width 1191 height 570
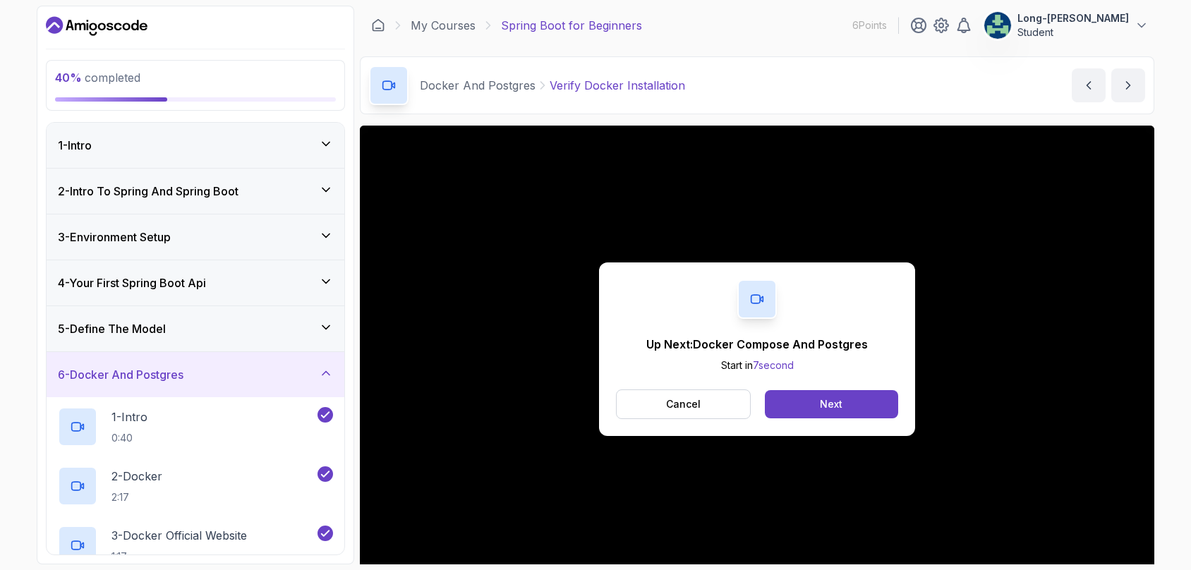
click at [706, 153] on div "Up Next: Docker Compose And Postgres Start in 7 second Cancel Next" at bounding box center [757, 349] width 794 height 447
click at [816, 409] on button "Next" at bounding box center [831, 404] width 133 height 28
